Goal: Task Accomplishment & Management: Complete application form

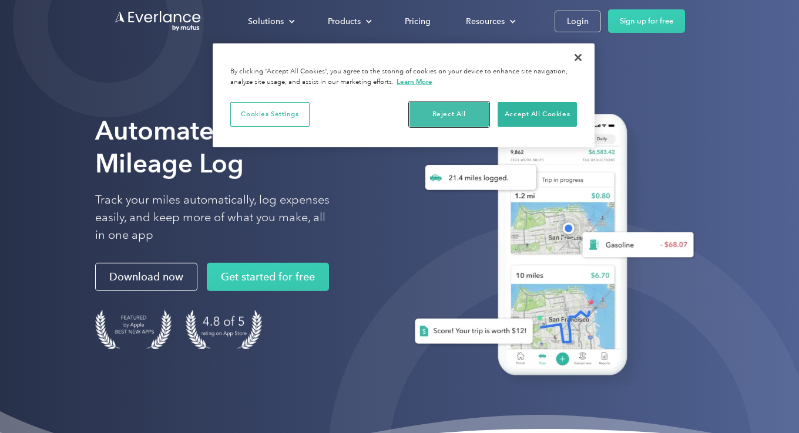
click at [454, 109] on button "Reject All" at bounding box center [448, 114] width 79 height 25
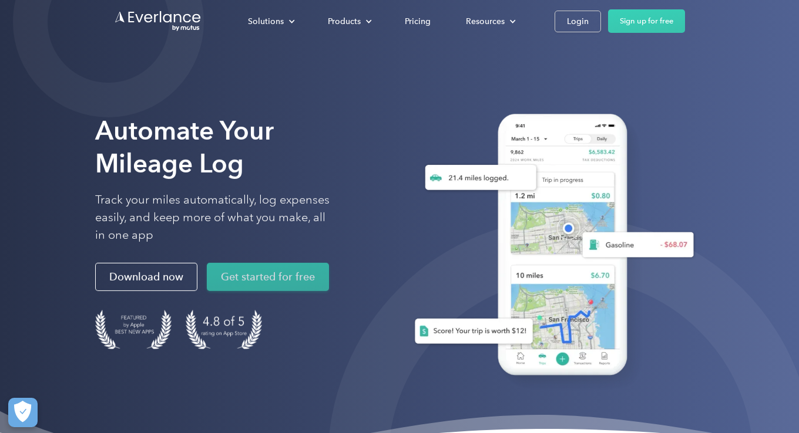
click at [264, 282] on link "Get started for free" at bounding box center [268, 277] width 122 height 28
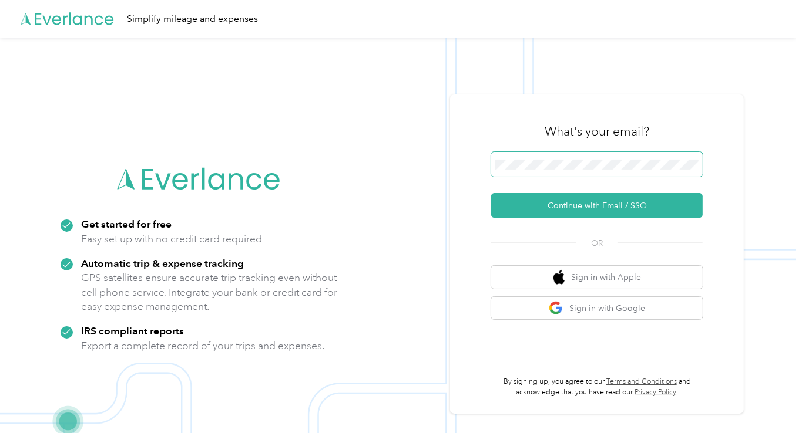
click at [668, 157] on span at bounding box center [596, 164] width 211 height 25
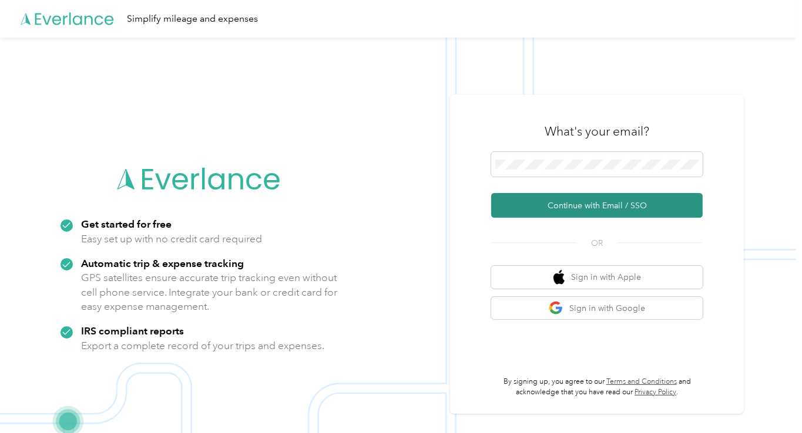
click at [635, 203] on button "Continue with Email / SSO" at bounding box center [596, 205] width 211 height 25
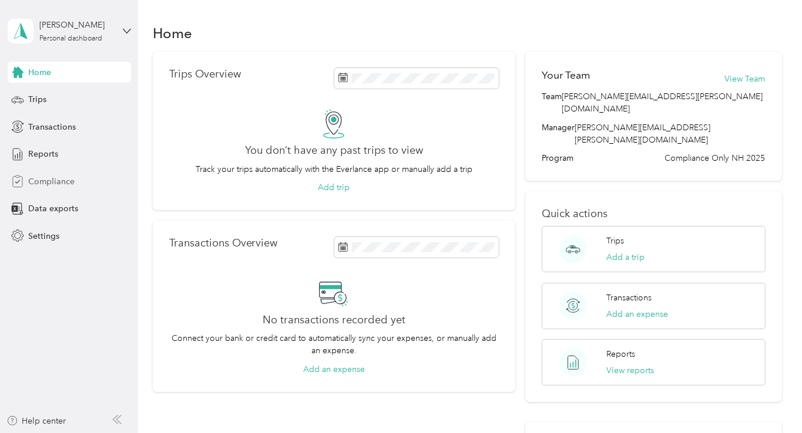
click at [63, 184] on span "Compliance" at bounding box center [51, 182] width 46 height 12
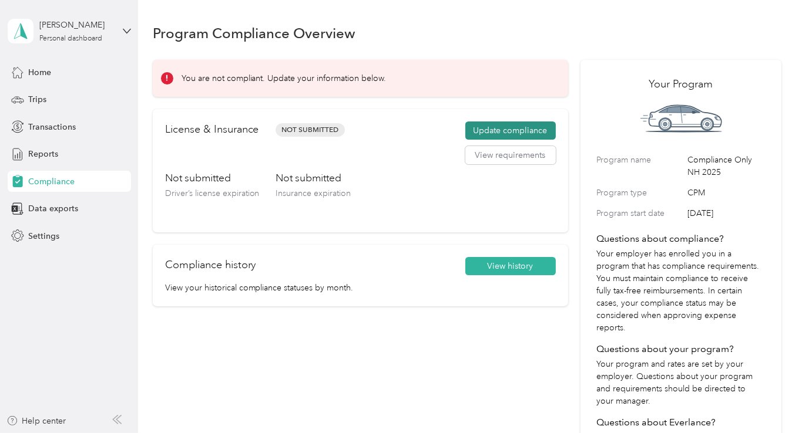
click at [513, 126] on button "Update compliance" at bounding box center [510, 131] width 90 height 19
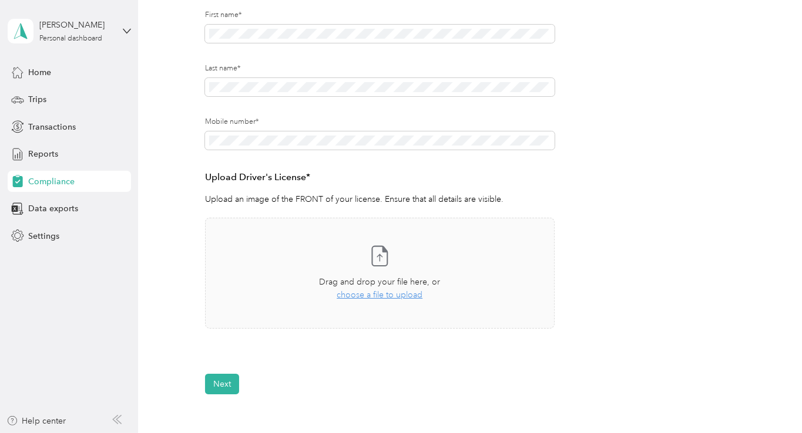
scroll to position [170, 0]
click at [386, 292] on span "choose a file to upload" at bounding box center [380, 294] width 86 height 10
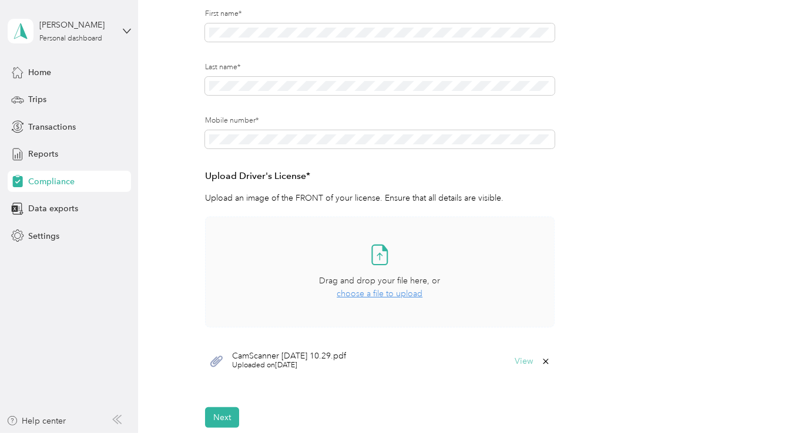
click at [521, 363] on button "View" at bounding box center [523, 362] width 18 height 8
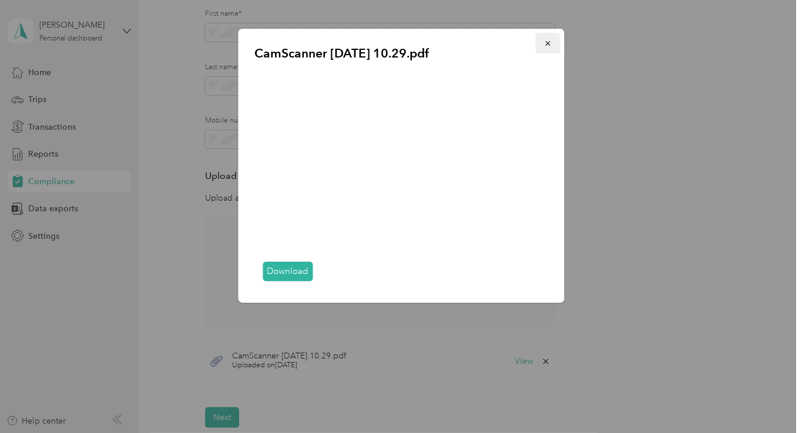
click at [551, 40] on icon "button" at bounding box center [547, 43] width 8 height 8
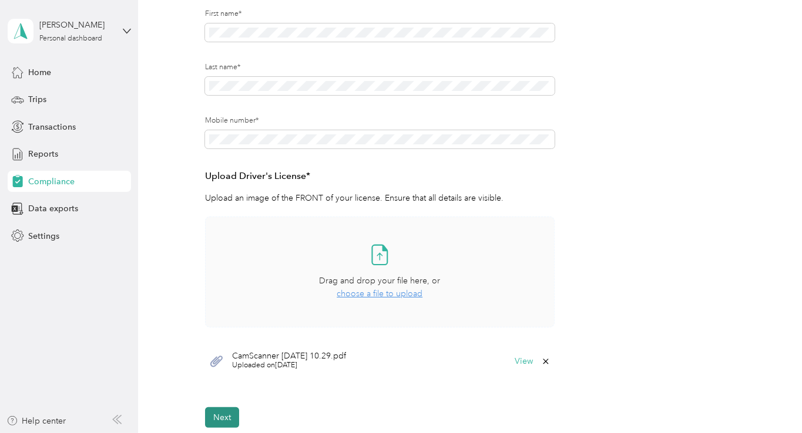
click at [229, 412] on button "Next" at bounding box center [222, 418] width 34 height 21
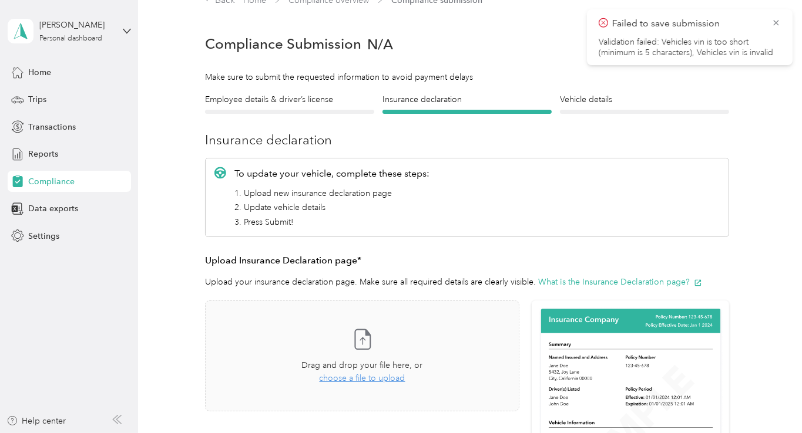
scroll to position [14, 0]
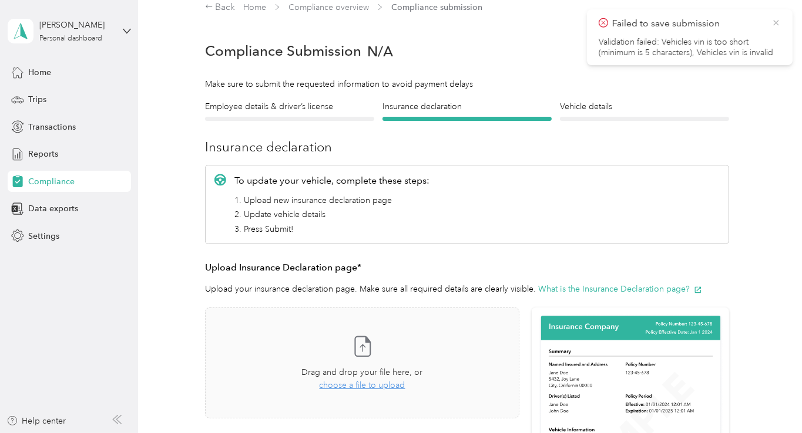
click at [775, 22] on icon at bounding box center [775, 22] width 5 height 5
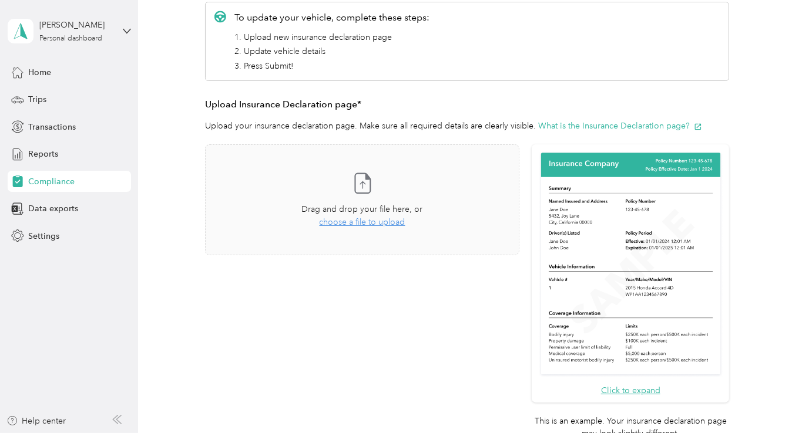
scroll to position [178, 0]
click at [381, 223] on span "choose a file to upload" at bounding box center [362, 222] width 86 height 10
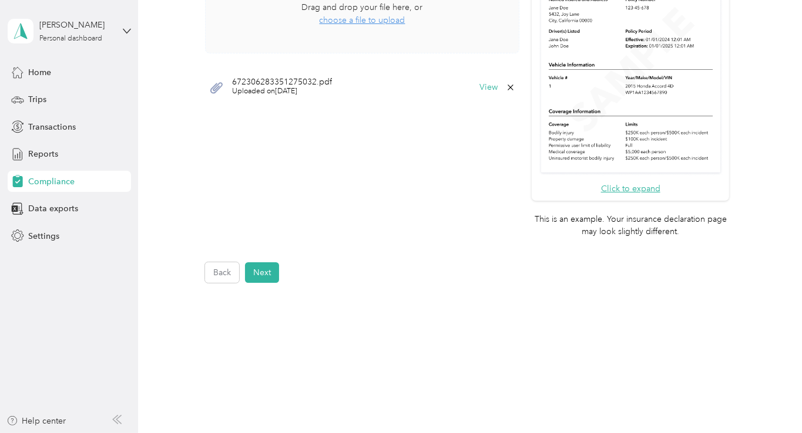
scroll to position [389, 0]
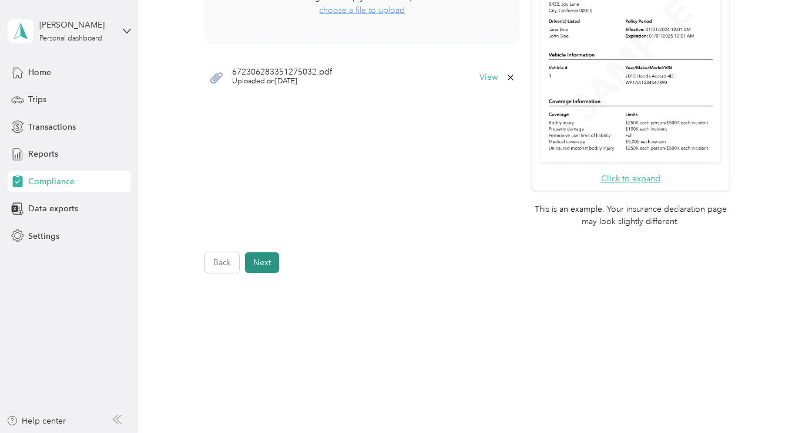
click at [269, 254] on button "Next" at bounding box center [262, 263] width 34 height 21
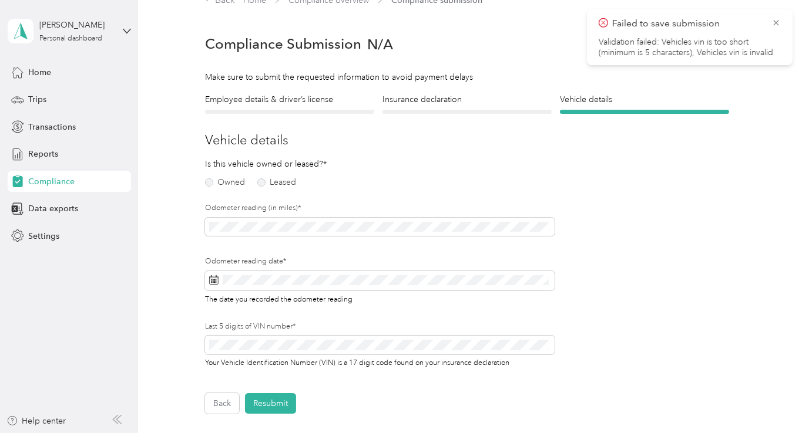
scroll to position [14, 0]
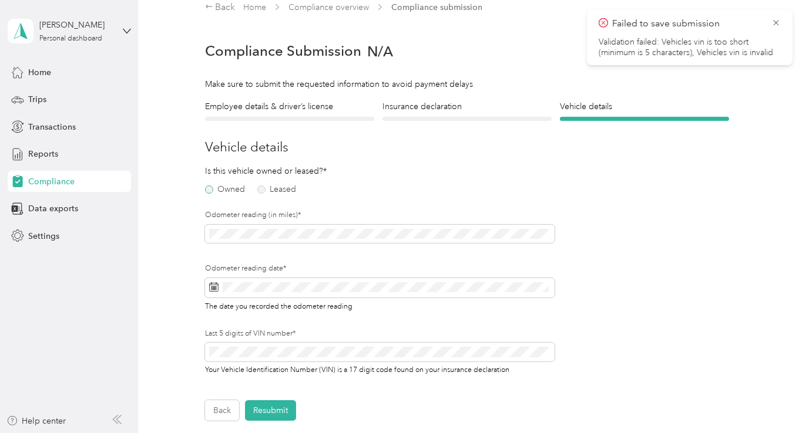
click at [211, 190] on label "Owned" at bounding box center [225, 190] width 40 height 8
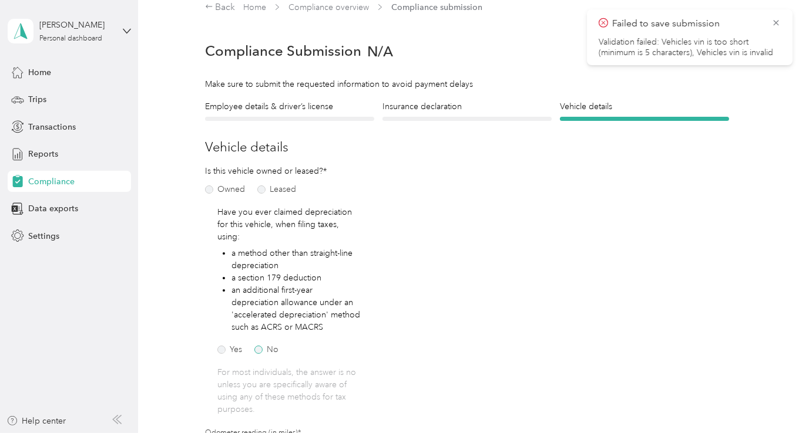
click at [257, 346] on label "No" at bounding box center [266, 350] width 24 height 8
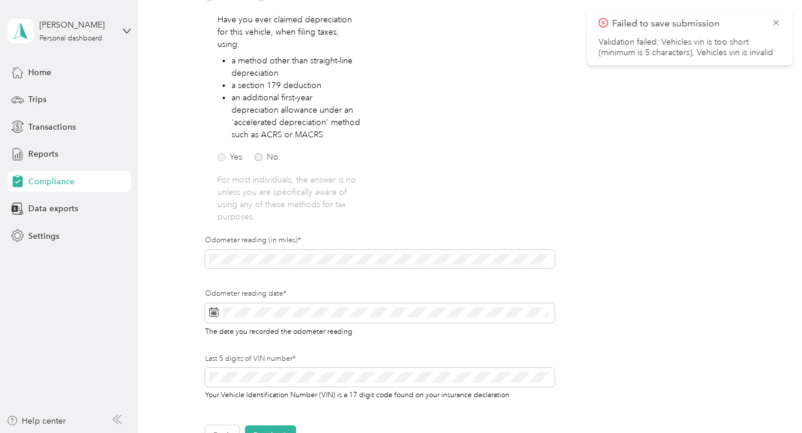
scroll to position [212, 0]
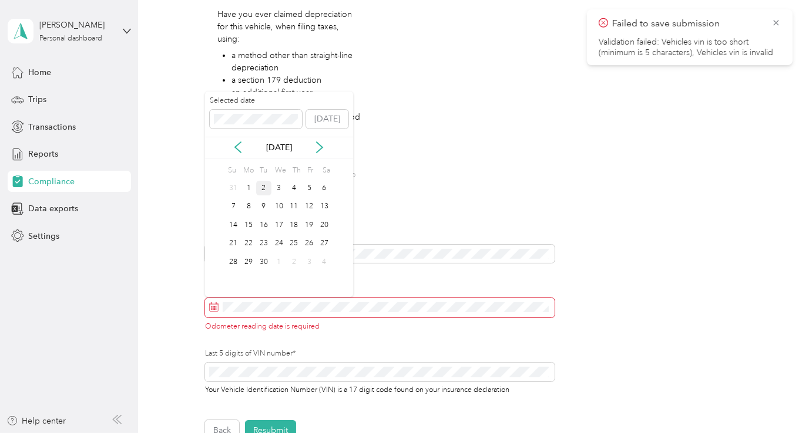
click at [258, 190] on div "2" at bounding box center [263, 188] width 15 height 15
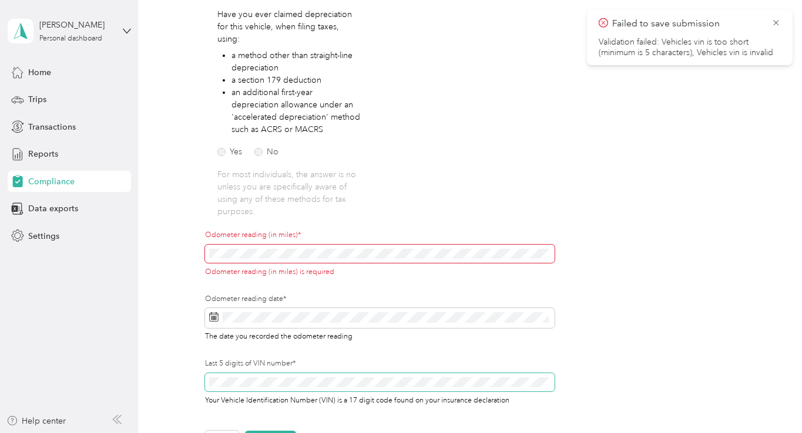
click at [271, 371] on div "Last 5 digits of VIN number* Your Vehicle Identification Number (VIN) is a 17 d…" at bounding box center [379, 383] width 349 height 48
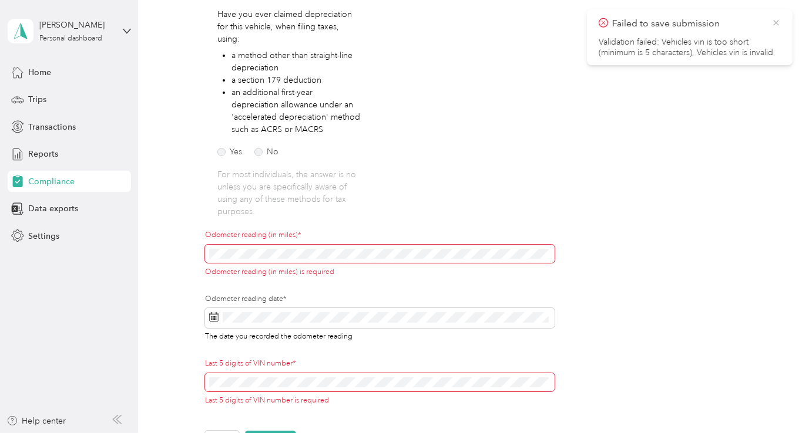
click at [778, 24] on icon at bounding box center [775, 23] width 9 height 11
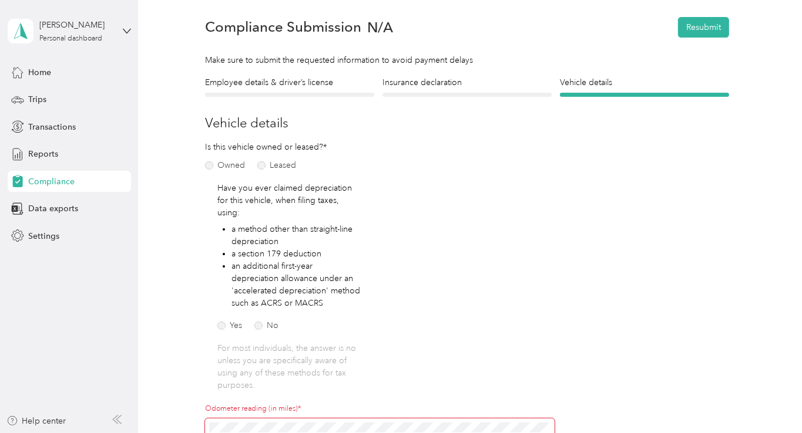
scroll to position [0, 0]
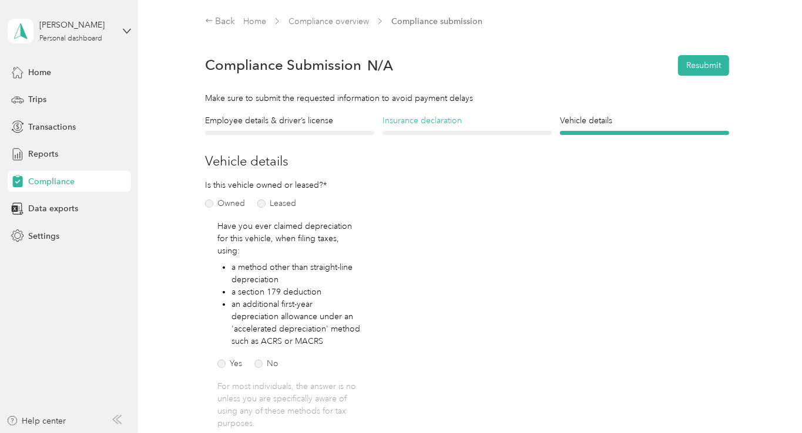
click at [410, 123] on h4 "Insurance declaration" at bounding box center [466, 121] width 169 height 12
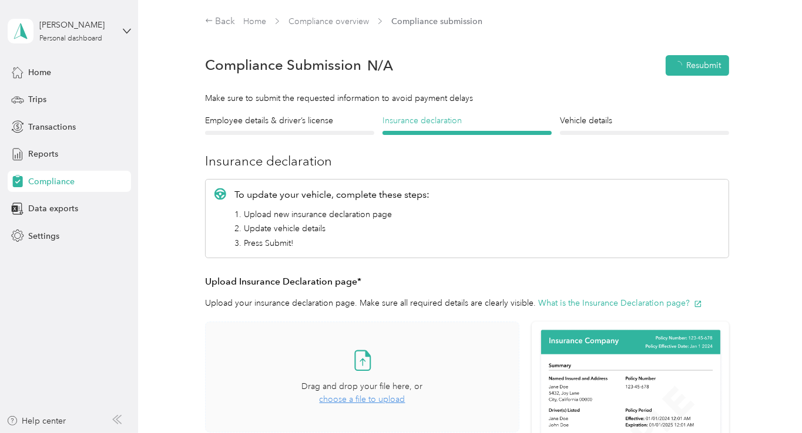
scroll to position [14, 0]
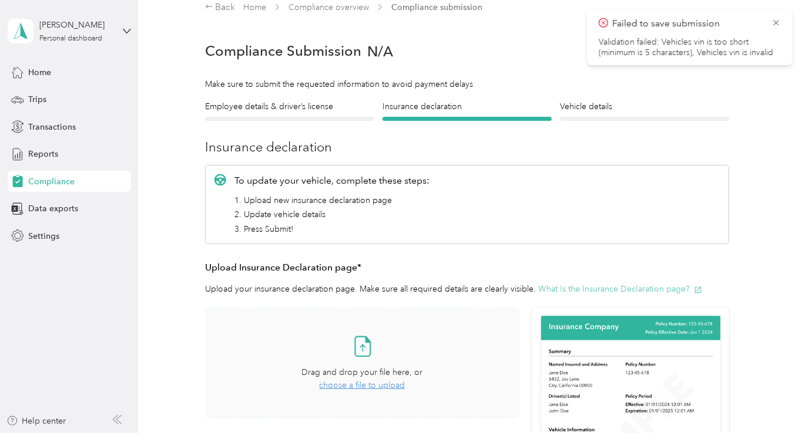
click at [606, 290] on button "What is the Insurance Declaration page?" at bounding box center [620, 289] width 164 height 12
click at [778, 21] on icon at bounding box center [775, 23] width 9 height 11
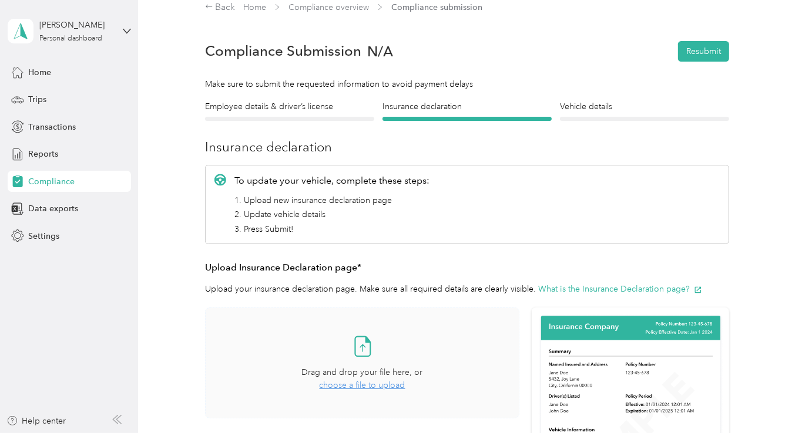
click at [344, 386] on span "choose a file to upload" at bounding box center [362, 386] width 86 height 10
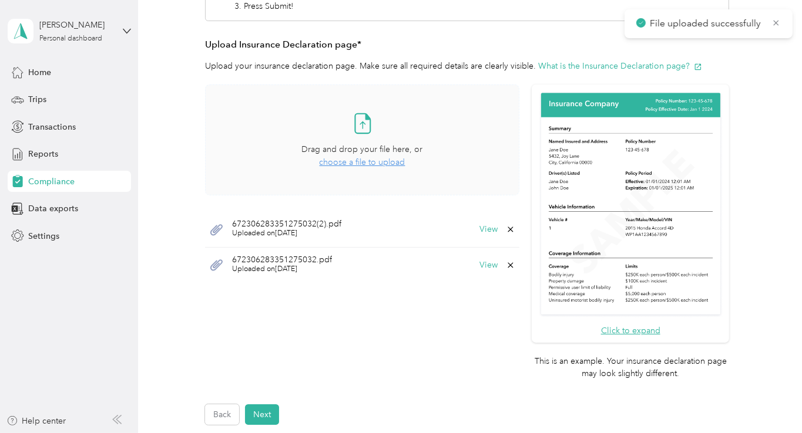
scroll to position [238, 0]
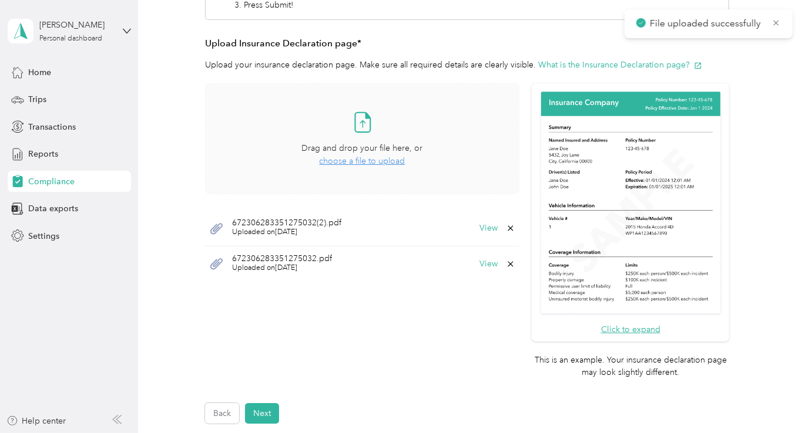
click at [508, 264] on icon at bounding box center [510, 263] width 5 height 5
click at [482, 277] on button "Yes" at bounding box center [478, 272] width 23 height 19
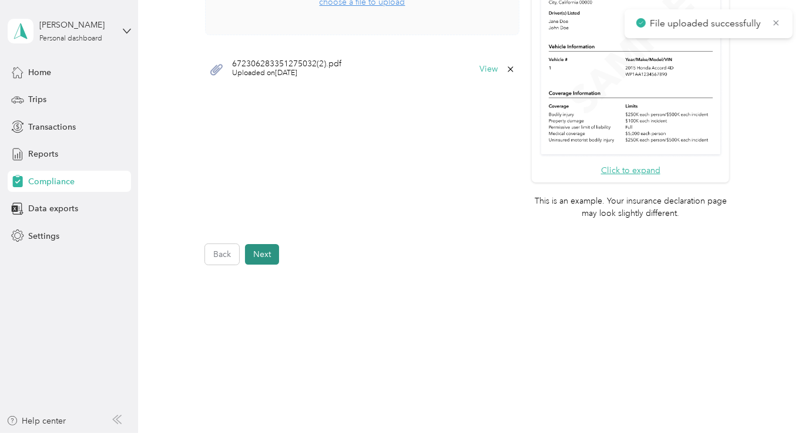
click at [271, 253] on button "Next" at bounding box center [262, 254] width 34 height 21
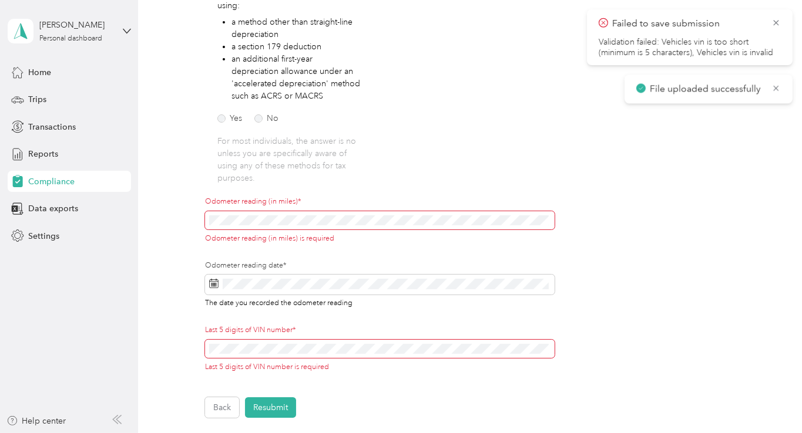
scroll to position [286, 0]
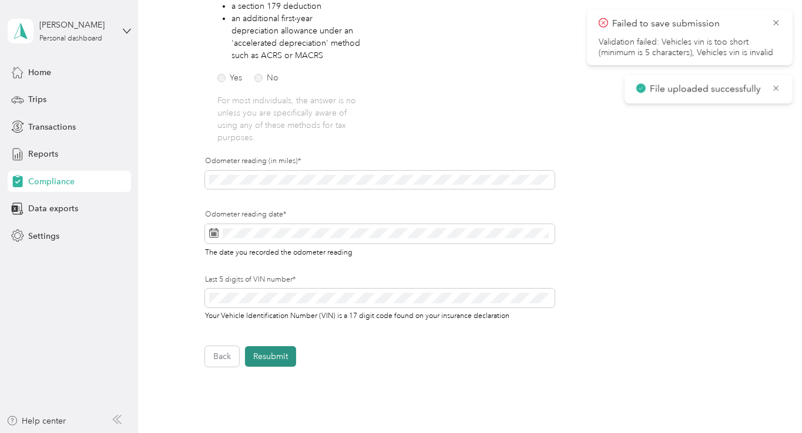
click at [280, 362] on button "Resubmit" at bounding box center [270, 356] width 51 height 21
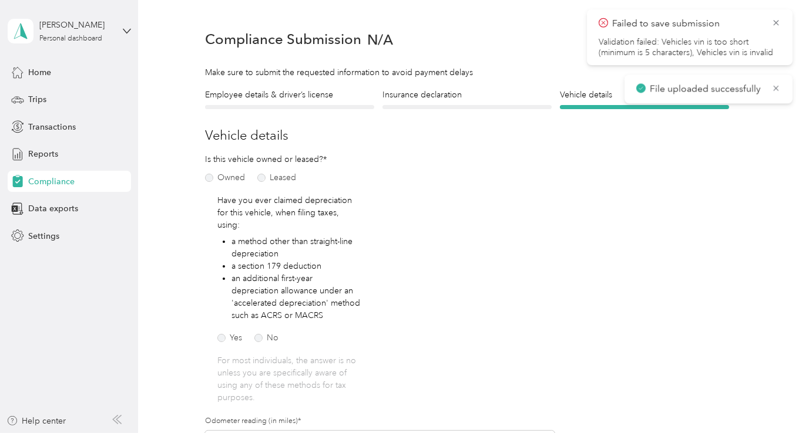
scroll to position [14, 0]
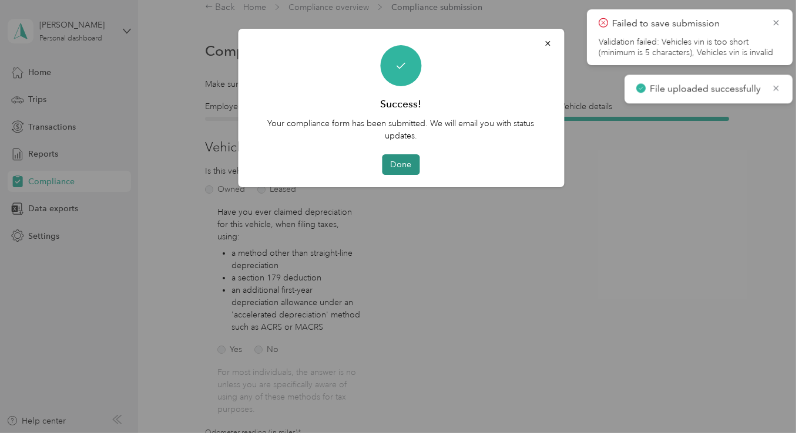
click at [402, 167] on button "Done" at bounding box center [401, 164] width 38 height 21
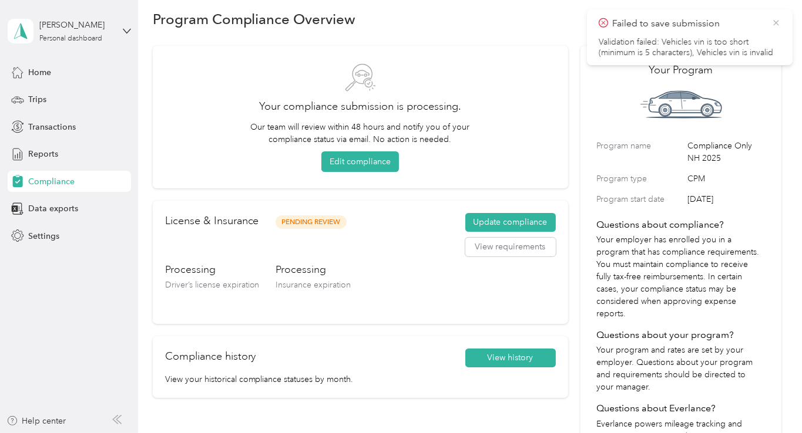
click at [779, 23] on icon at bounding box center [775, 23] width 9 height 11
